Goal: Download file/media

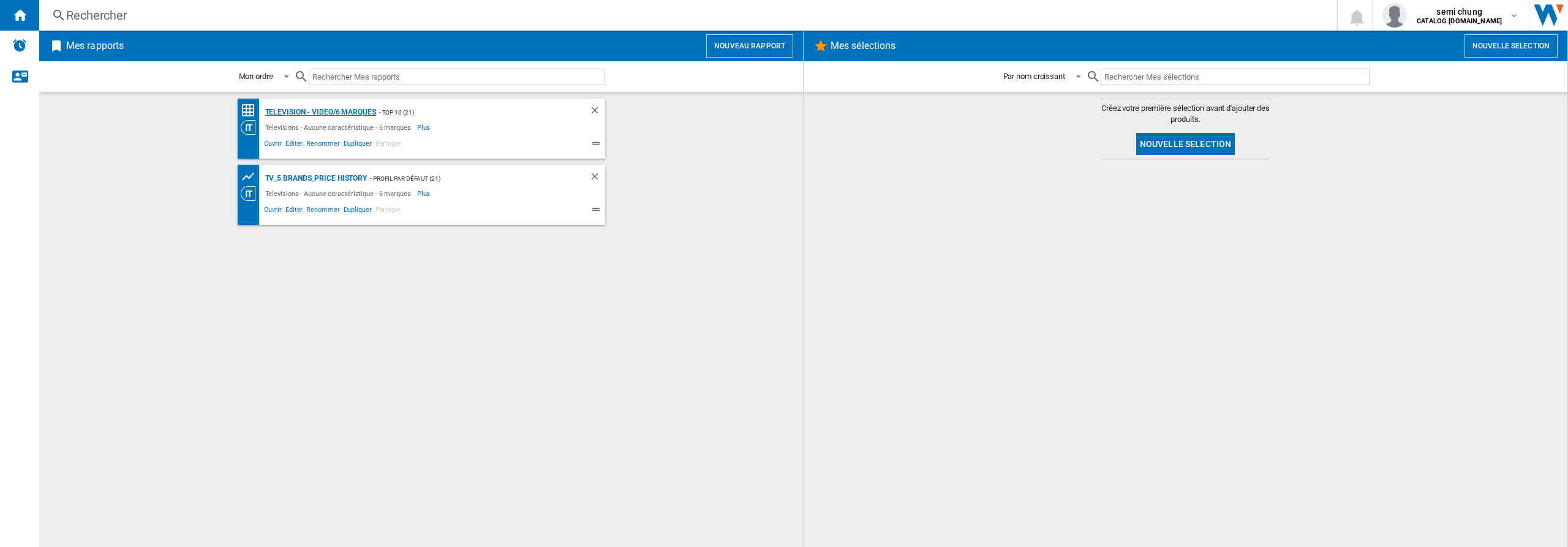
click at [325, 112] on div "Television - video/6 marques" at bounding box center [319, 112] width 114 height 15
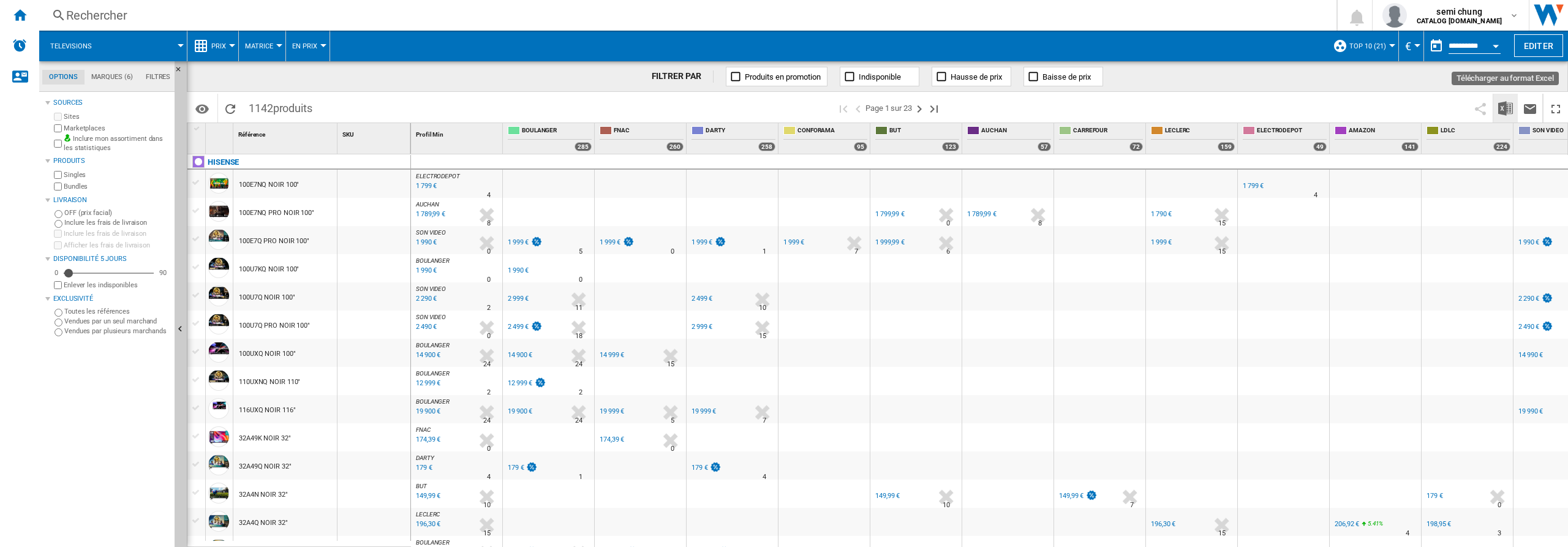
click at [1507, 110] on img "Télécharger au format Excel" at bounding box center [1506, 108] width 15 height 15
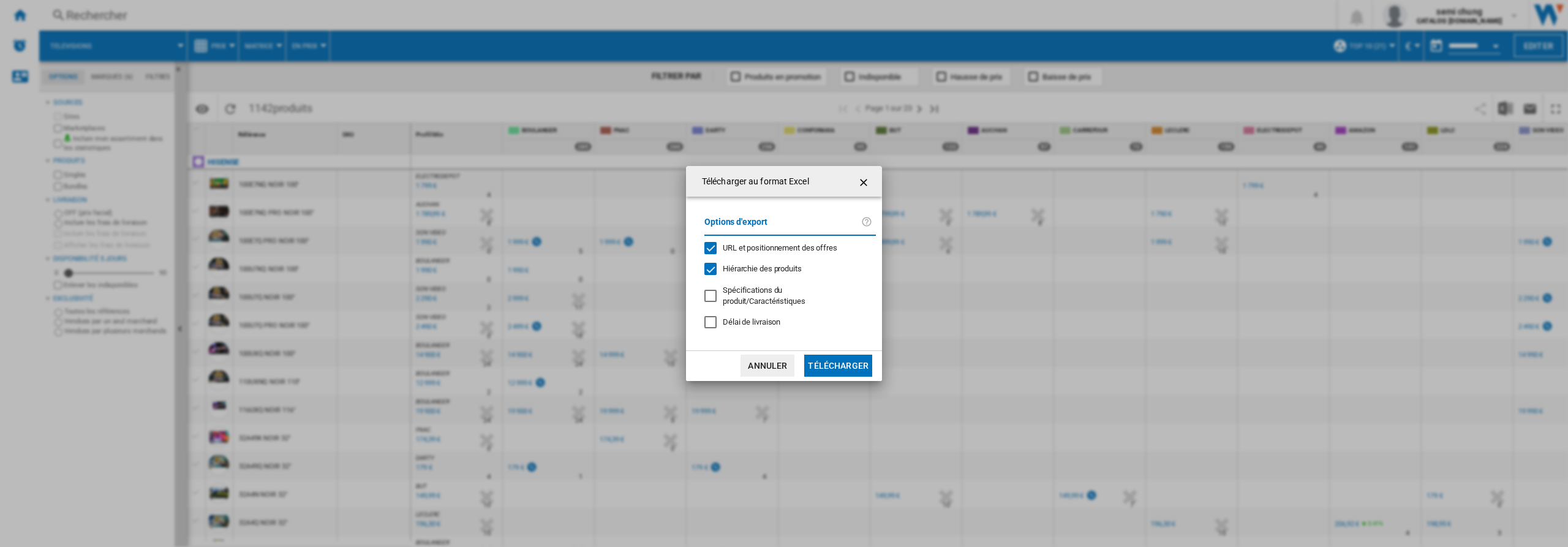
click at [710, 247] on div "URL et positionnement des offres" at bounding box center [710, 248] width 12 height 12
click at [711, 268] on div "Hiérarchie des produits" at bounding box center [710, 268] width 12 height 12
click at [839, 360] on button "Télécharger" at bounding box center [838, 366] width 68 height 22
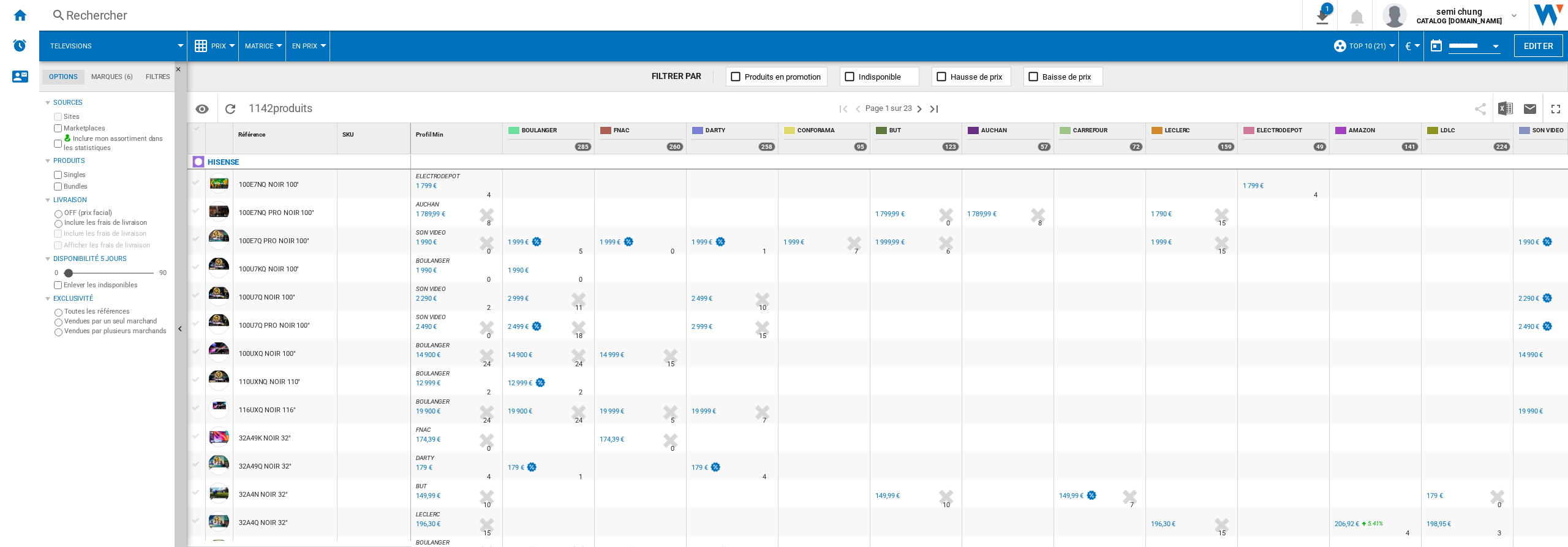
drag, startPoint x: 21, startPoint y: 11, endPoint x: 56, endPoint y: 28, distance: 38.9
click at [21, 11] on ng-md-icon "Accueil" at bounding box center [20, 15] width 15 height 15
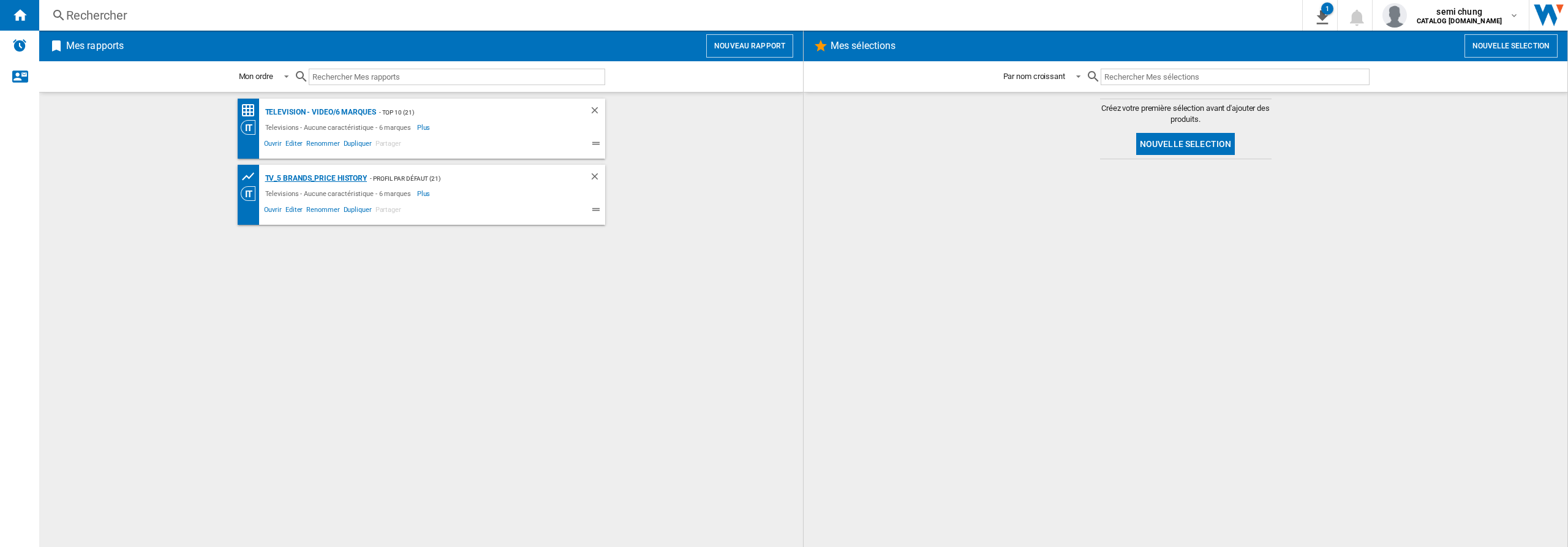
click at [305, 176] on div "TV_5 Brands_Price History" at bounding box center [314, 178] width 105 height 15
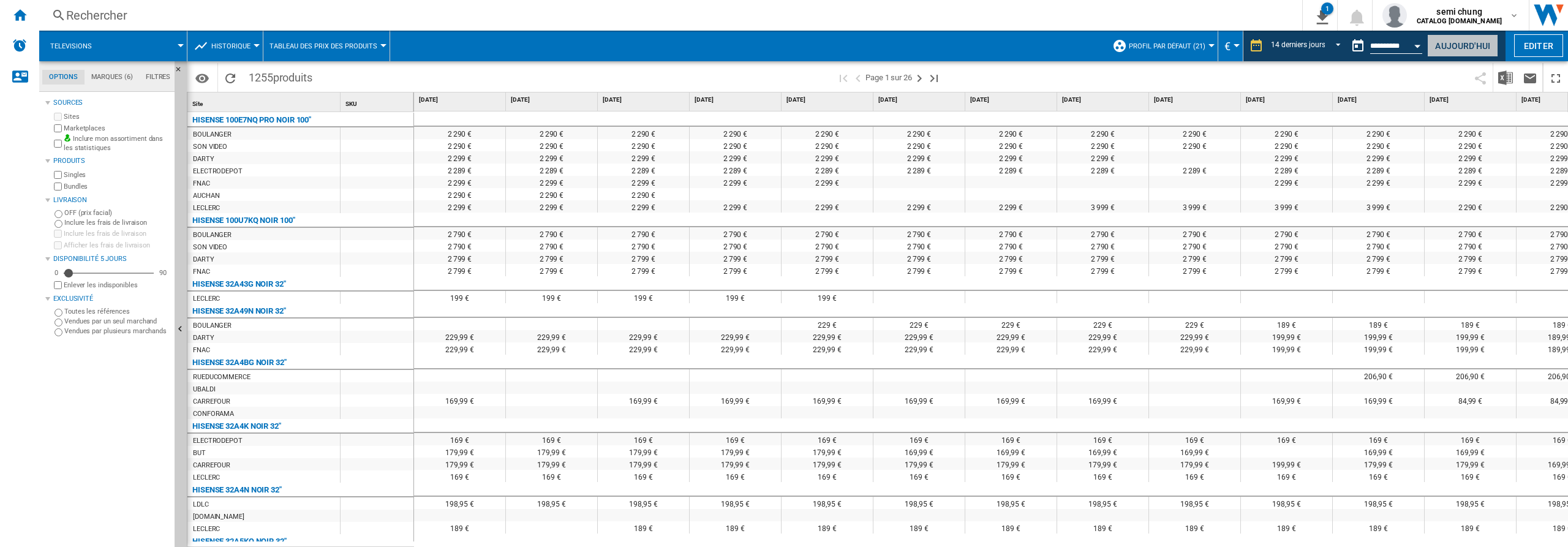
click at [1468, 46] on button "Aujourd'hui" at bounding box center [1463, 46] width 71 height 22
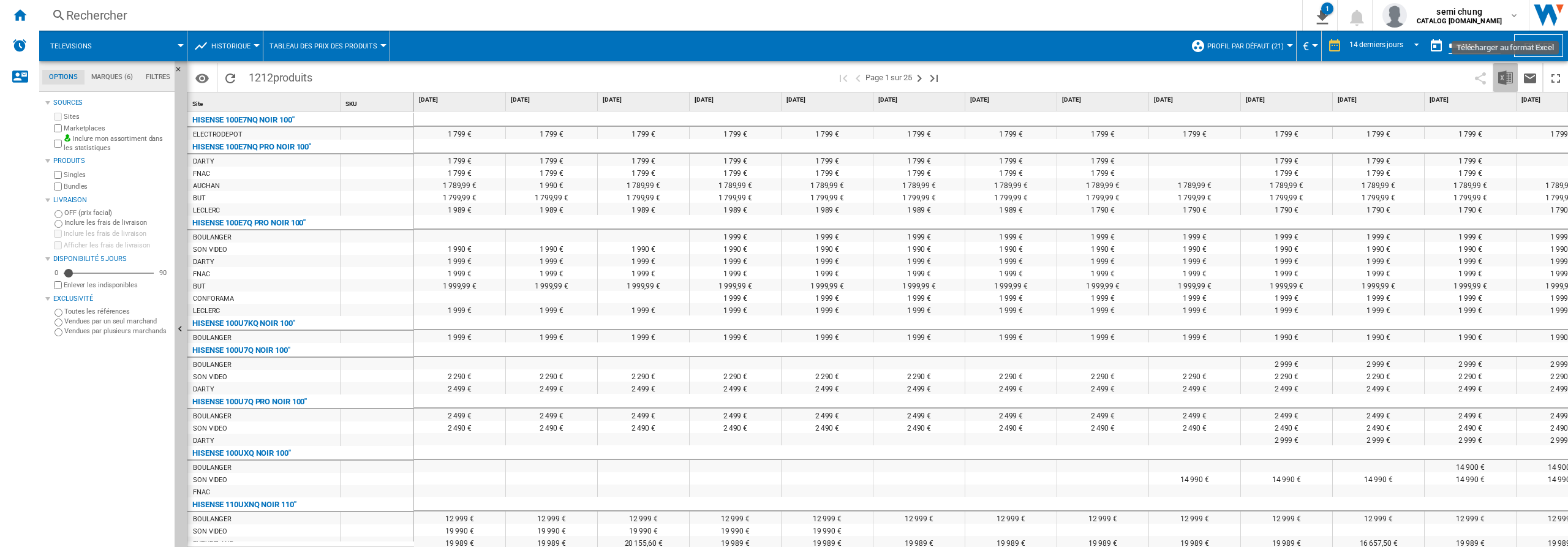
click at [1507, 75] on img "Télécharger au format Excel" at bounding box center [1506, 78] width 15 height 15
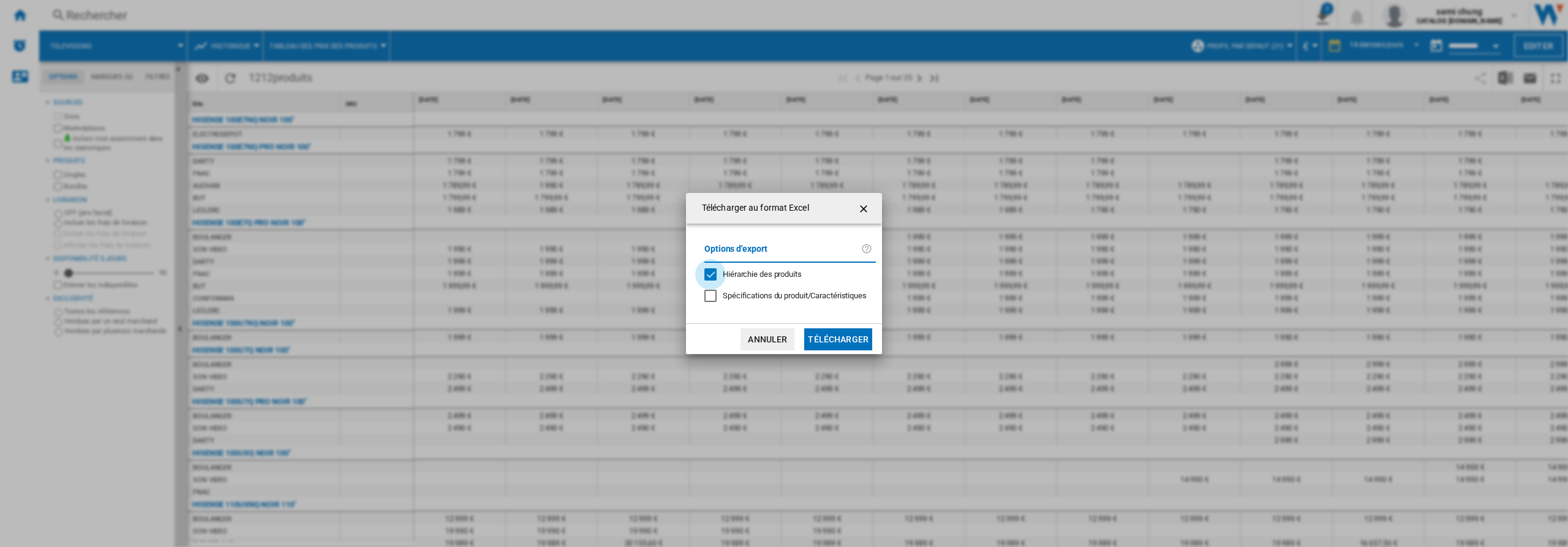
click at [708, 272] on div "Hiérarchie des produits" at bounding box center [710, 274] width 12 height 12
click at [831, 336] on button "Télécharger" at bounding box center [838, 339] width 68 height 22
